Goal: Complete application form

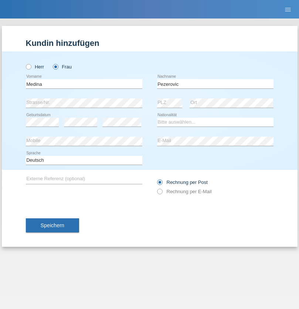
type input "Pezerovic"
select select "HR"
select select "C"
select select "18"
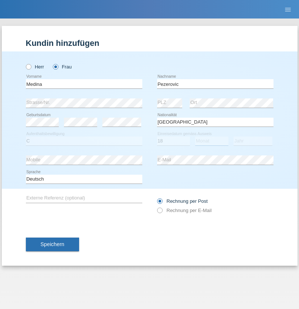
select select "06"
select select "1995"
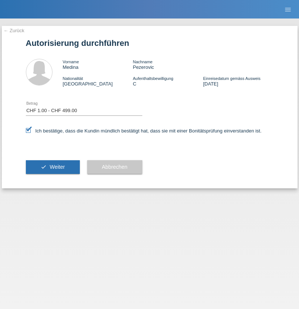
select select "1"
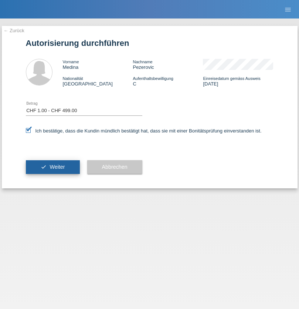
click at [53, 167] on span "Weiter" at bounding box center [57, 167] width 15 height 6
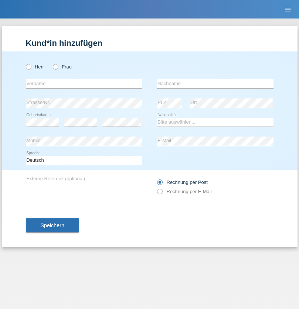
radio input "true"
click at [84, 84] on input "text" at bounding box center [84, 83] width 117 height 9
type input "Eva"
click at [215, 84] on input "text" at bounding box center [215, 83] width 117 height 9
type input "Ebner"
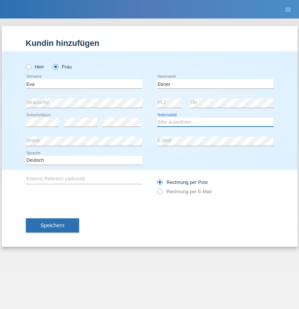
select select "AT"
select select "C"
select select "09"
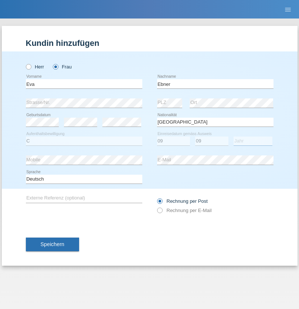
select select "2021"
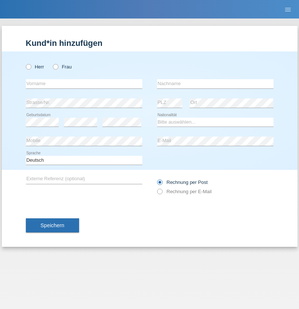
radio input "true"
click at [84, 84] on input "text" at bounding box center [84, 83] width 117 height 9
type input "[PERSON_NAME]"
click at [215, 84] on input "text" at bounding box center [215, 83] width 117 height 9
type input "Bierend"
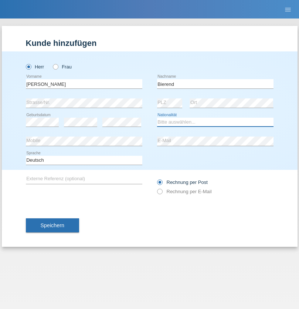
select select "DE"
select select "C"
select select "01"
select select "10"
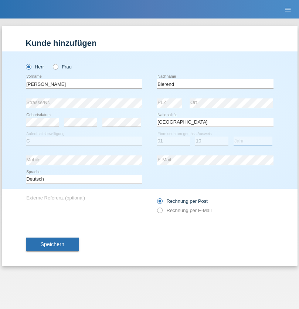
select select "2021"
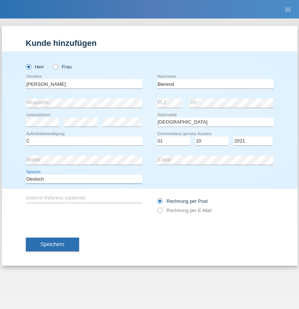
select select "en"
